Goal: Task Accomplishment & Management: Manage account settings

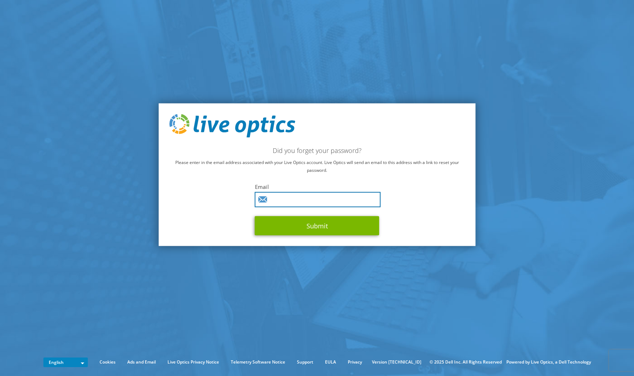
click at [314, 203] on input "text" at bounding box center [318, 199] width 126 height 15
type input "liveoptics@wca.com"
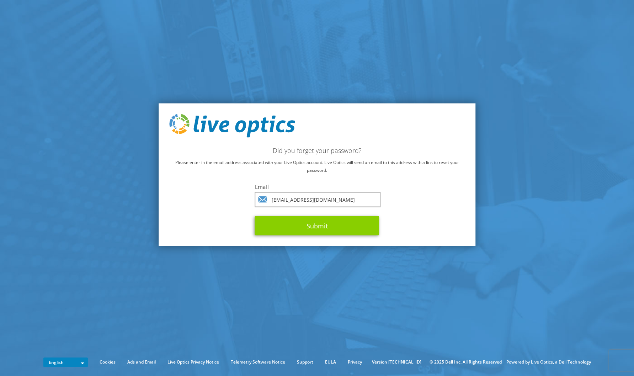
click at [312, 229] on button "Submit" at bounding box center [317, 225] width 124 height 19
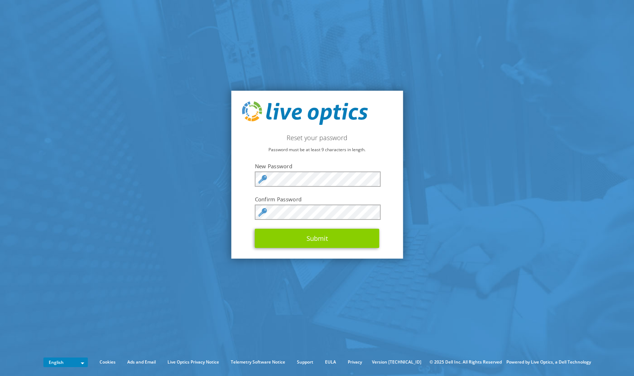
click at [333, 243] on button "Submit" at bounding box center [317, 238] width 124 height 19
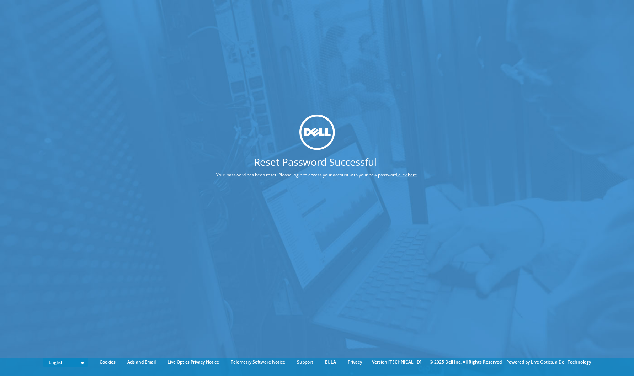
drag, startPoint x: 412, startPoint y: 178, endPoint x: 413, endPoint y: 175, distance: 3.6
click at [413, 176] on p "Your password has been reset. Please login to access your account with your new…" at bounding box center [317, 175] width 255 height 8
click at [413, 175] on link "click here" at bounding box center [407, 174] width 19 height 6
